Goal: Transaction & Acquisition: Purchase product/service

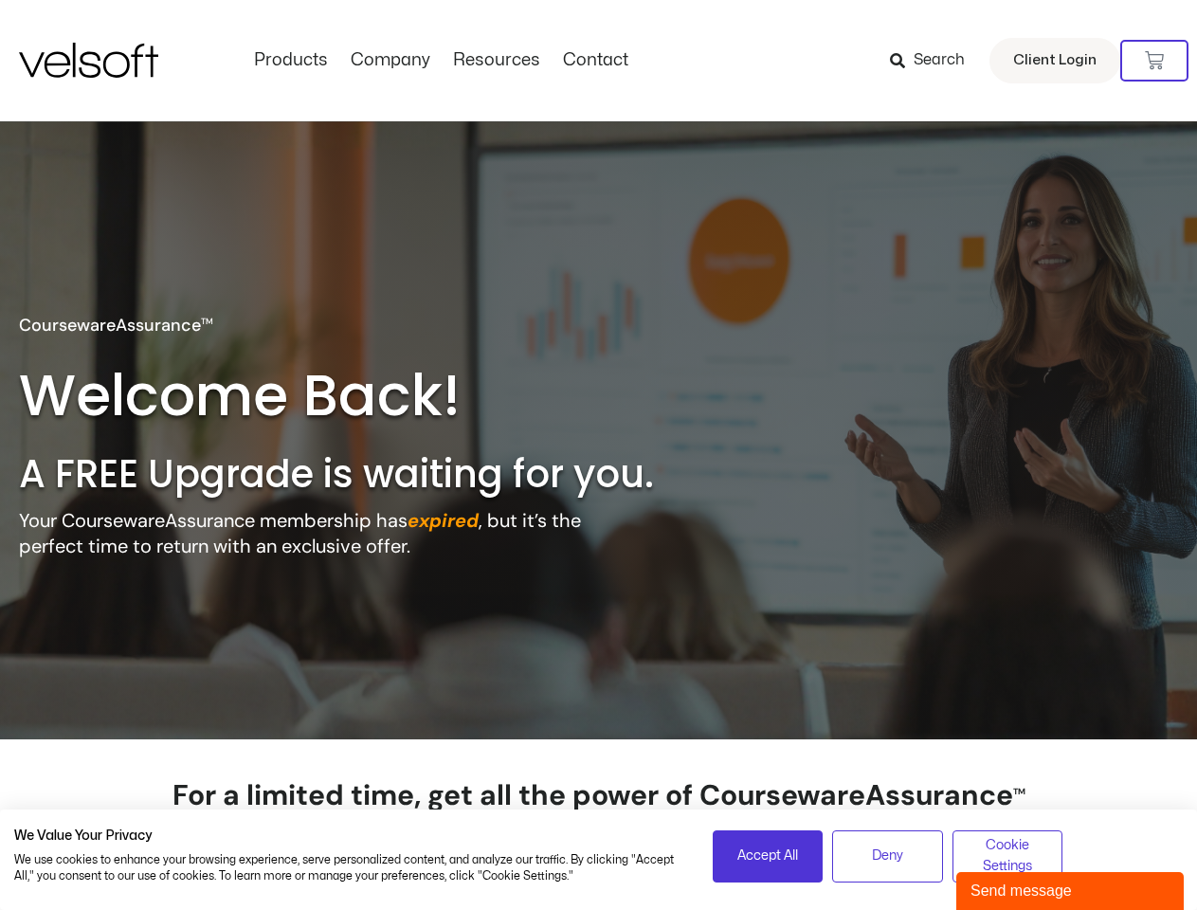
click at [598, 455] on h2 "A FREE Upgrade is waiting for you." at bounding box center [376, 473] width 715 height 49
click at [1154, 61] on icon at bounding box center [1154, 60] width 19 height 19
click at [768, 856] on span "Accept All" at bounding box center [767, 855] width 61 height 21
click at [887, 856] on span "Deny" at bounding box center [887, 855] width 31 height 21
click at [1007, 856] on span "Cookie Settings" at bounding box center [1008, 856] width 86 height 43
